Goal: Understand process/instructions: Learn how to perform a task or action

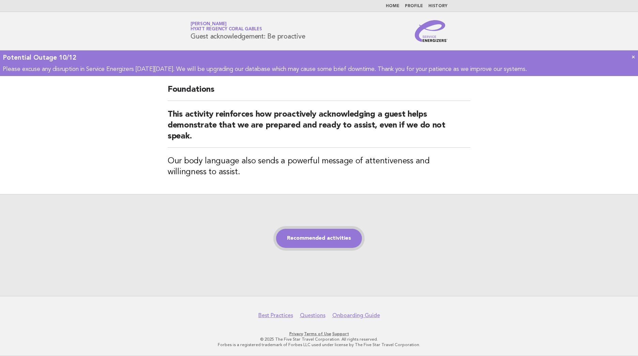
click at [302, 242] on link "Recommended activities" at bounding box center [319, 238] width 86 height 19
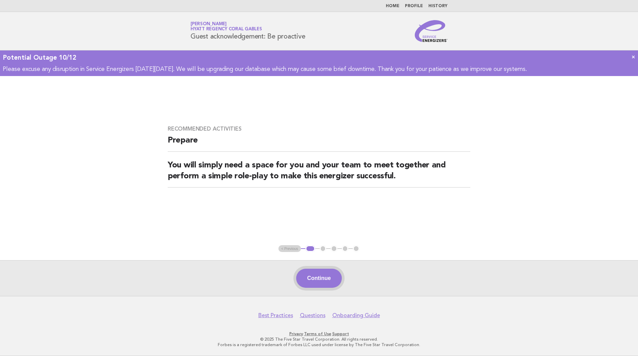
click at [313, 281] on button "Continue" at bounding box center [318, 278] width 45 height 19
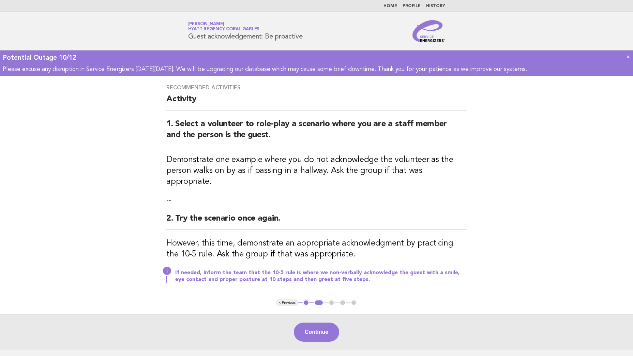
click at [310, 322] on button "Continue" at bounding box center [316, 331] width 45 height 19
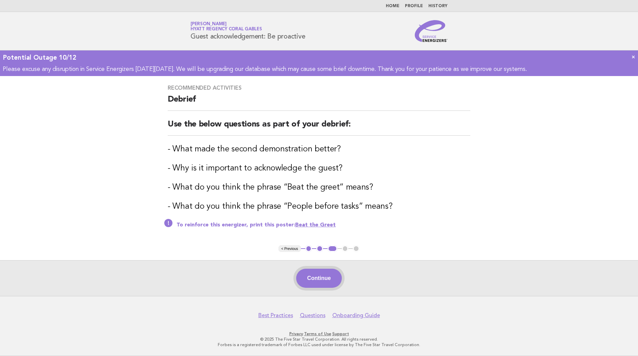
click at [321, 277] on button "Continue" at bounding box center [318, 278] width 45 height 19
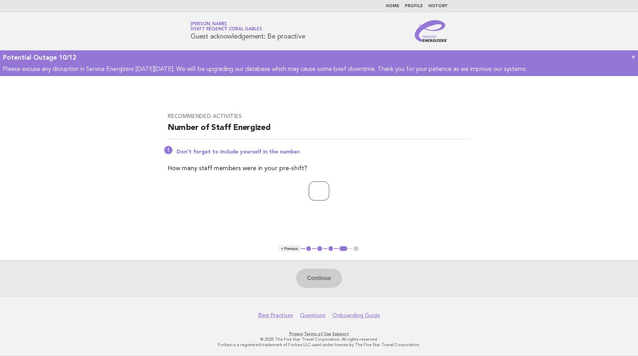
click at [309, 192] on input "number" at bounding box center [319, 190] width 20 height 19
type input "*"
click at [317, 278] on button "Continue" at bounding box center [318, 278] width 45 height 19
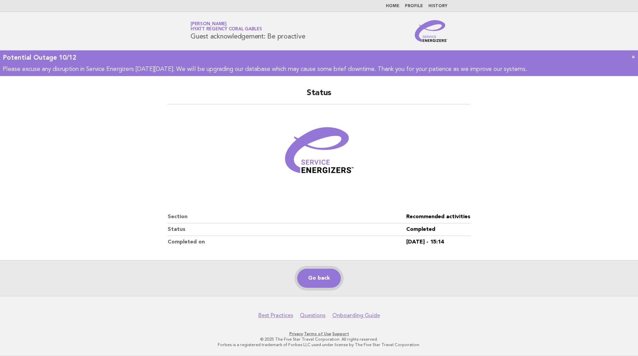
click at [322, 284] on link "Go back" at bounding box center [319, 278] width 44 height 19
click at [317, 281] on link "Go back" at bounding box center [319, 278] width 44 height 19
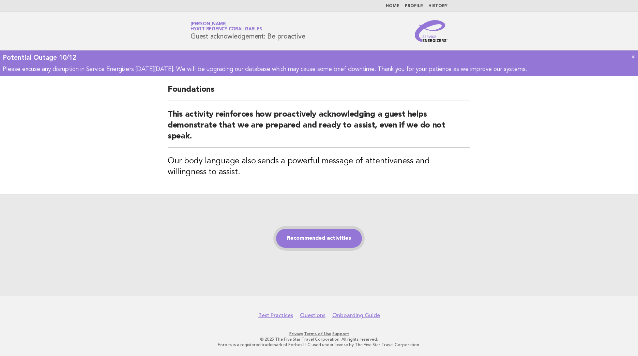
click at [332, 238] on link "Recommended activities" at bounding box center [319, 238] width 86 height 19
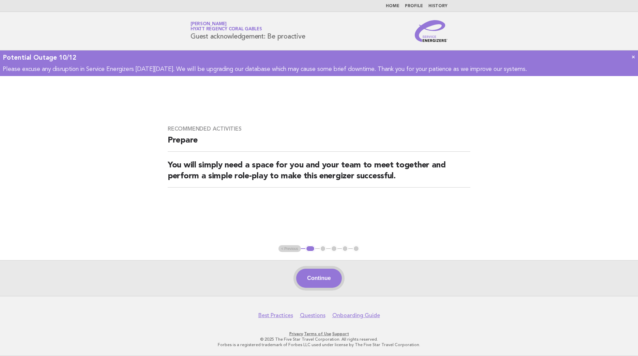
click at [319, 278] on button "Continue" at bounding box center [318, 278] width 45 height 19
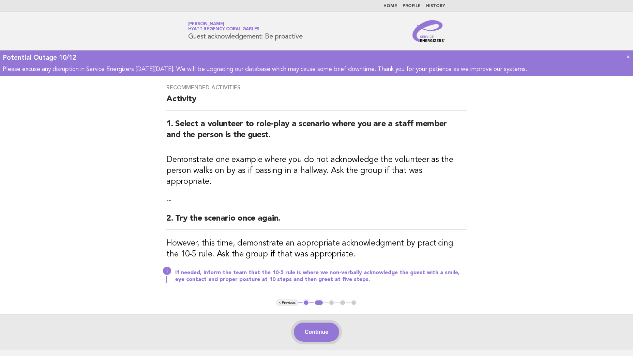
click at [315, 322] on button "Continue" at bounding box center [316, 331] width 45 height 19
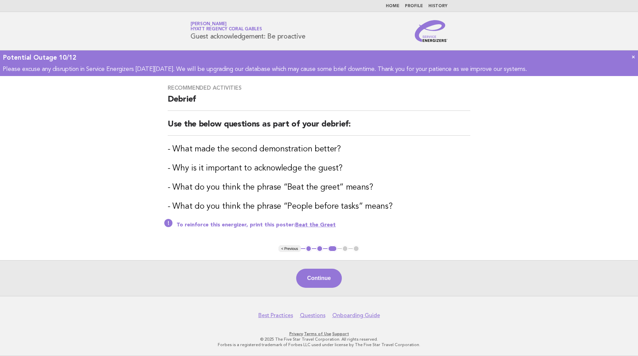
click at [301, 223] on link "Beat the Greet" at bounding box center [315, 224] width 41 height 5
